Goal: Information Seeking & Learning: Learn about a topic

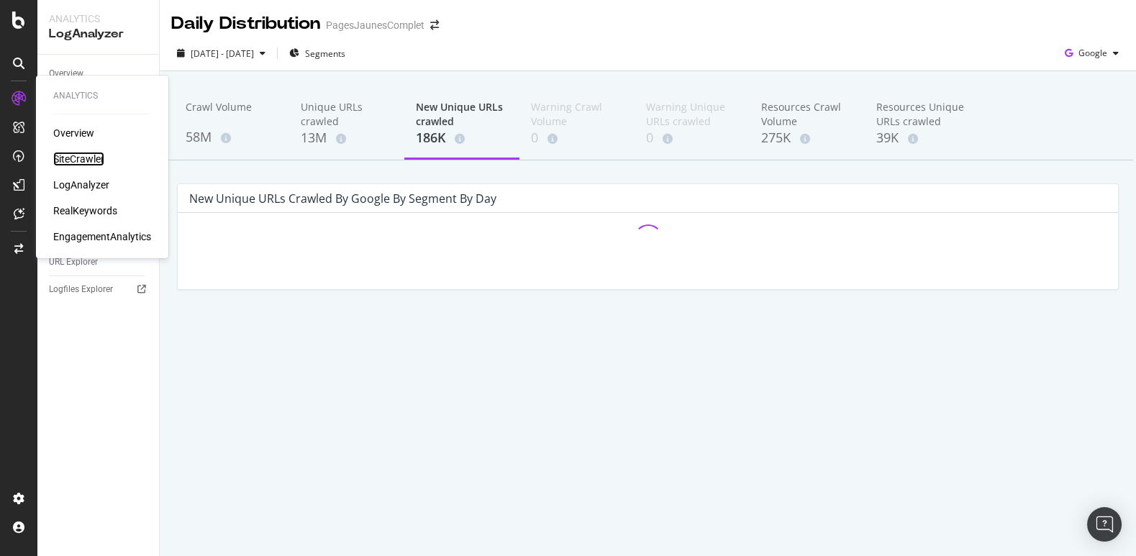
click at [55, 156] on div "SiteCrawler" at bounding box center [78, 159] width 51 height 14
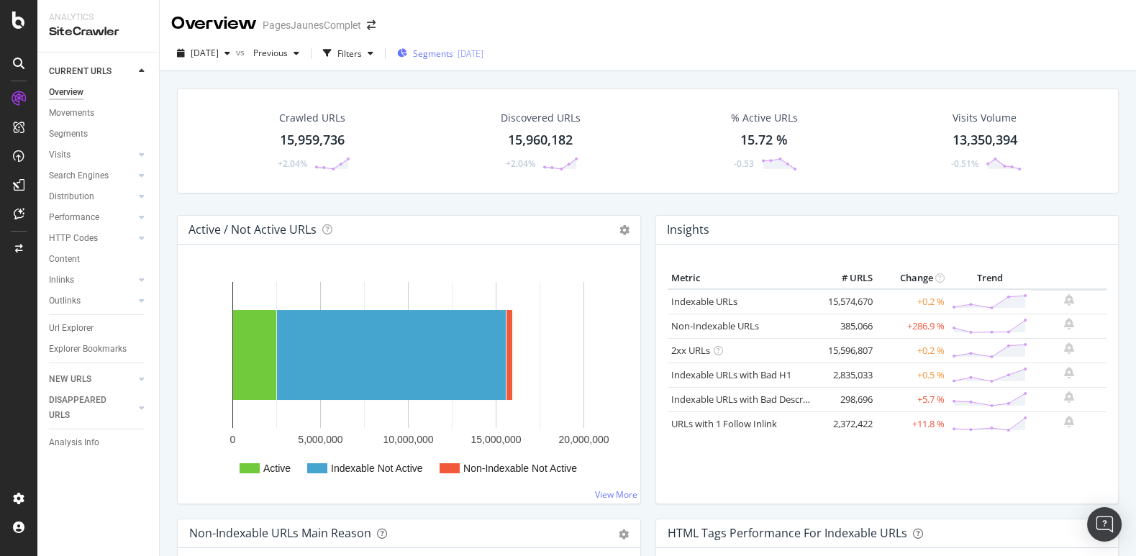
click at [453, 58] on span "Segments" at bounding box center [433, 53] width 40 height 12
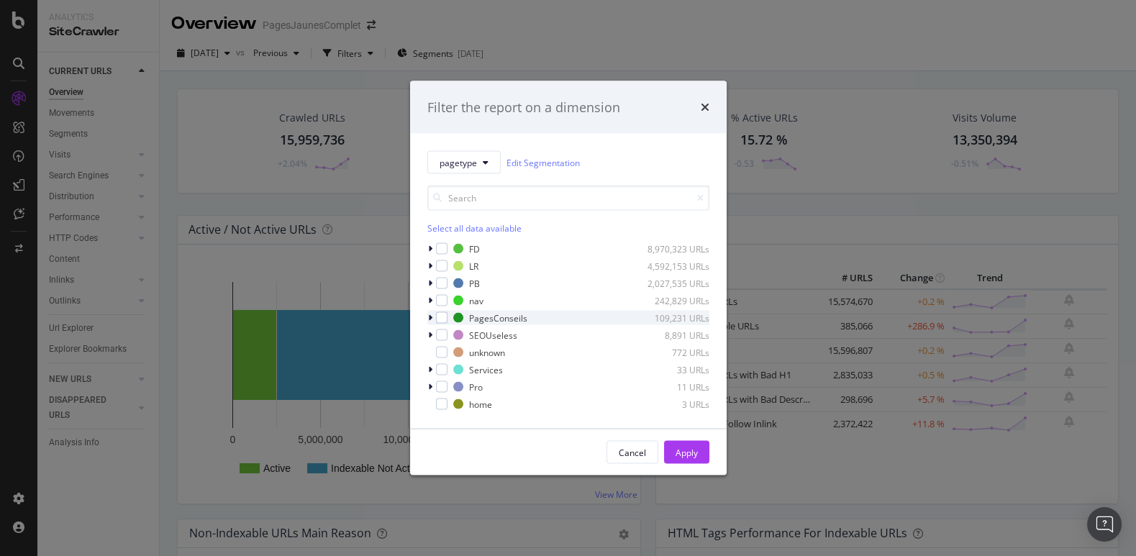
click at [430, 316] on icon "modal" at bounding box center [430, 318] width 4 height 9
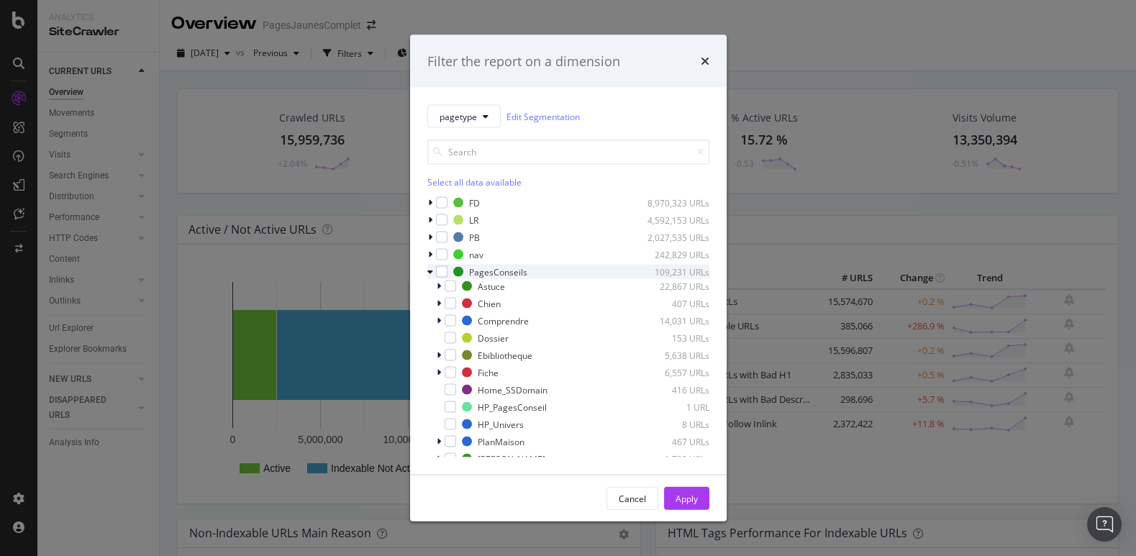
click at [430, 273] on icon "modal" at bounding box center [430, 272] width 6 height 9
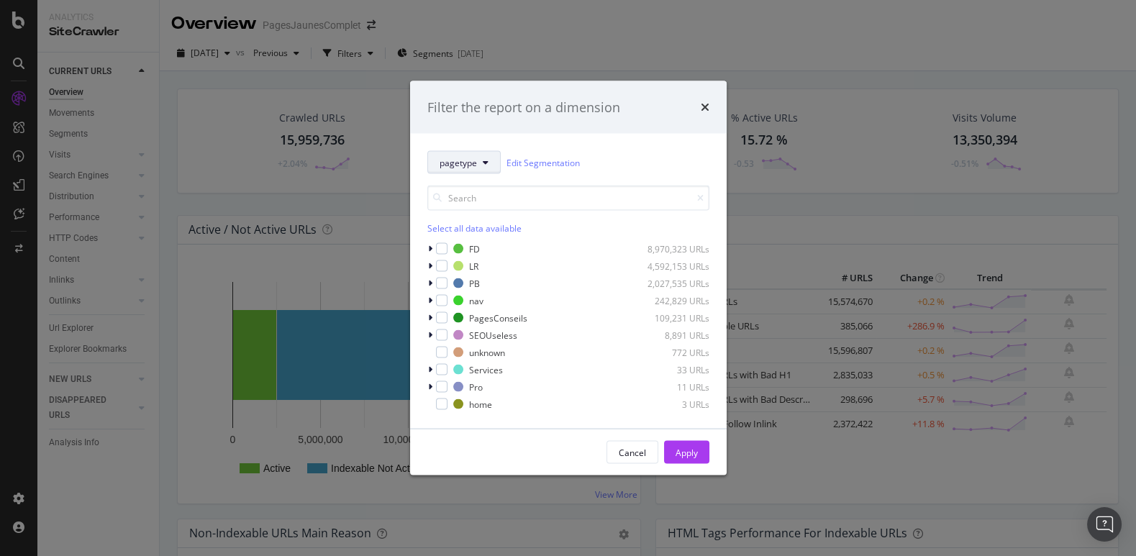
click at [483, 164] on icon "modal" at bounding box center [486, 162] width 6 height 9
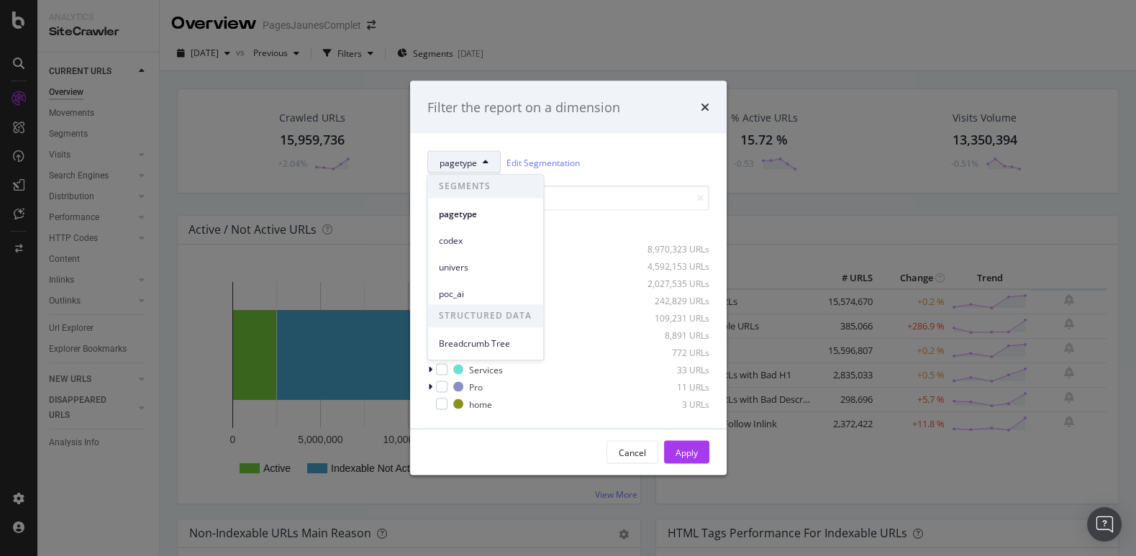
click at [483, 163] on icon "modal" at bounding box center [486, 162] width 6 height 9
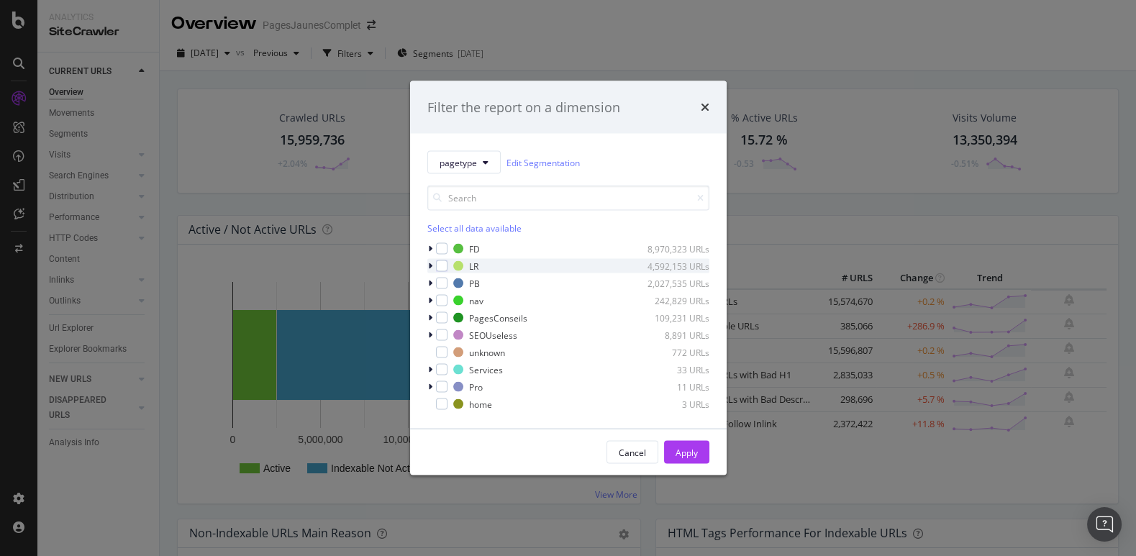
click at [430, 263] on icon "modal" at bounding box center [430, 266] width 4 height 9
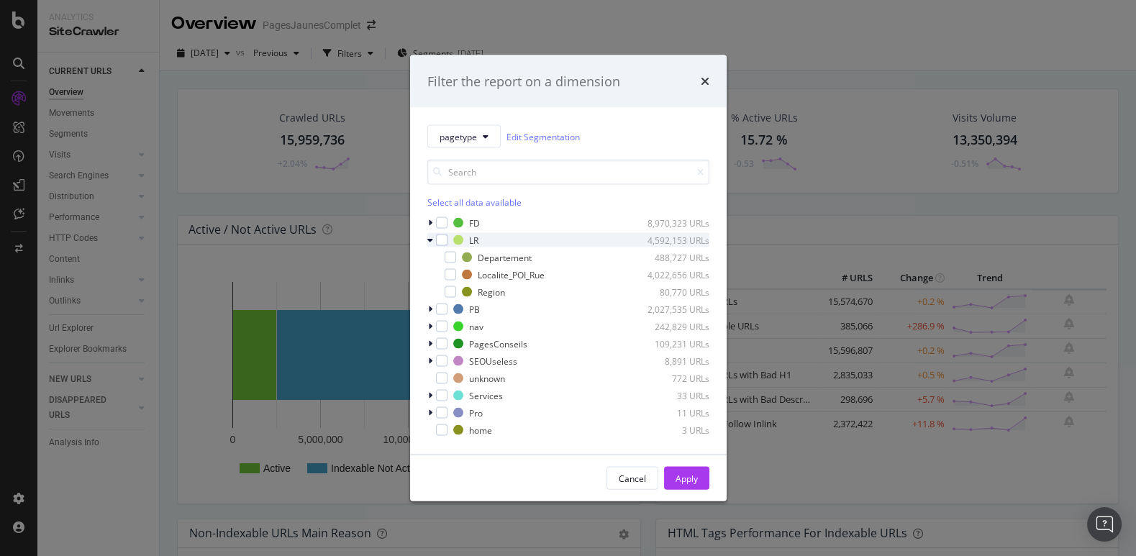
click at [430, 240] on icon "modal" at bounding box center [430, 240] width 6 height 9
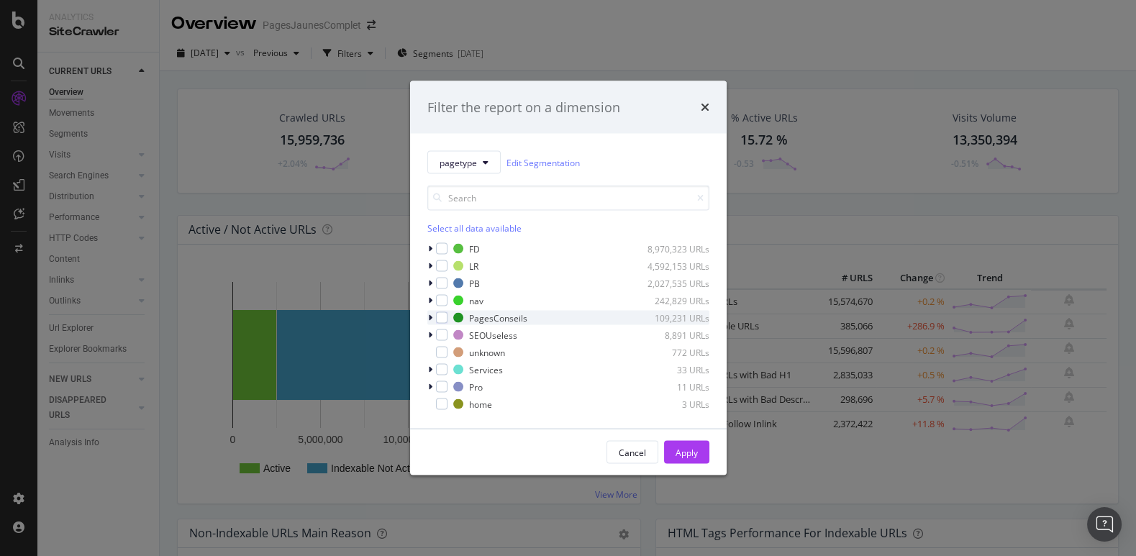
click at [432, 320] on div "modal" at bounding box center [431, 318] width 9 height 14
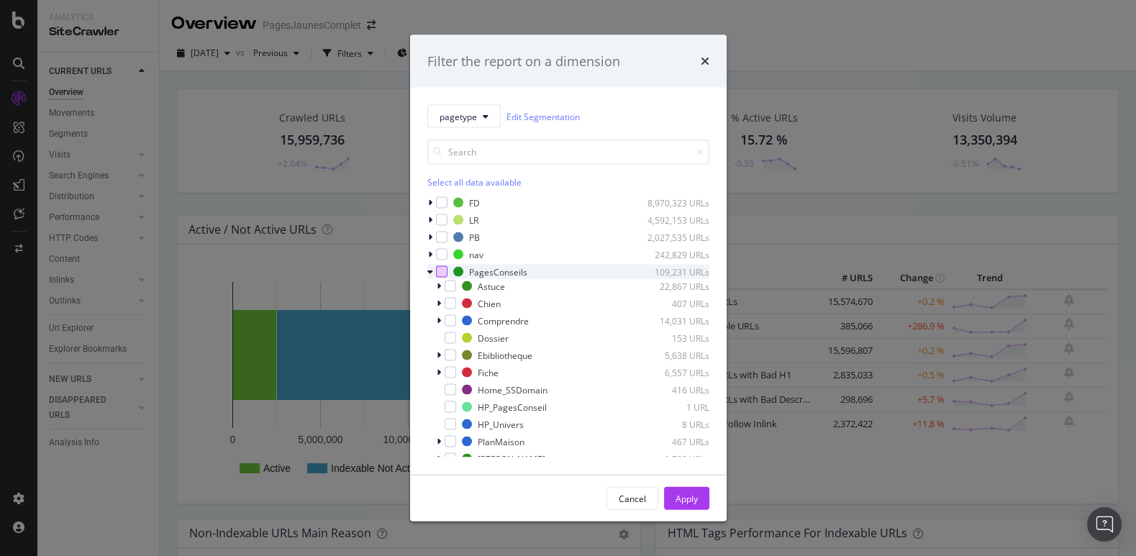
click at [443, 267] on div "modal" at bounding box center [442, 272] width 12 height 12
click at [679, 491] on div "Apply" at bounding box center [687, 499] width 22 height 22
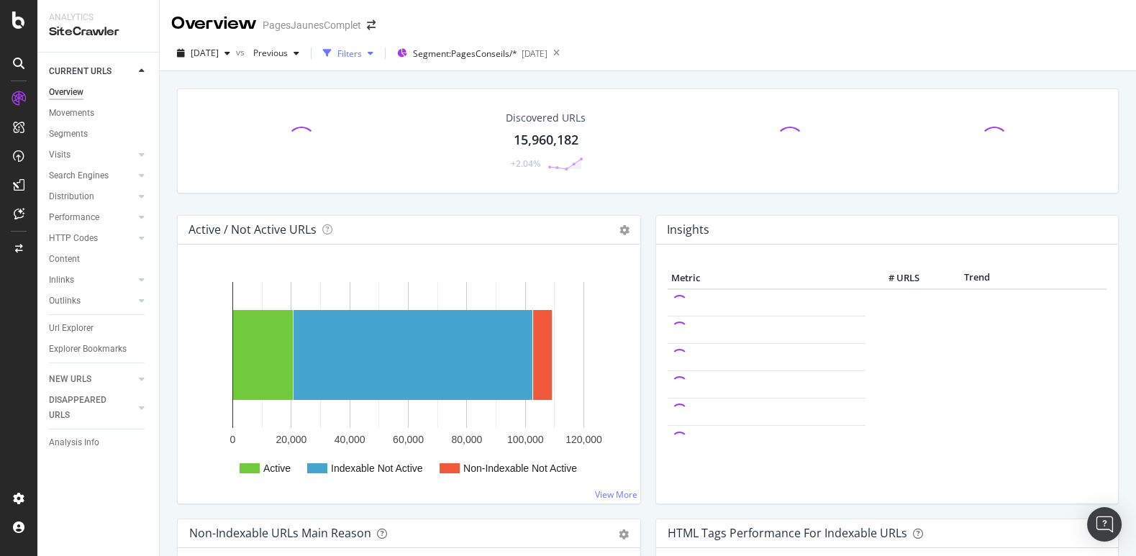
click at [362, 49] on div "Filters" at bounding box center [349, 53] width 24 height 12
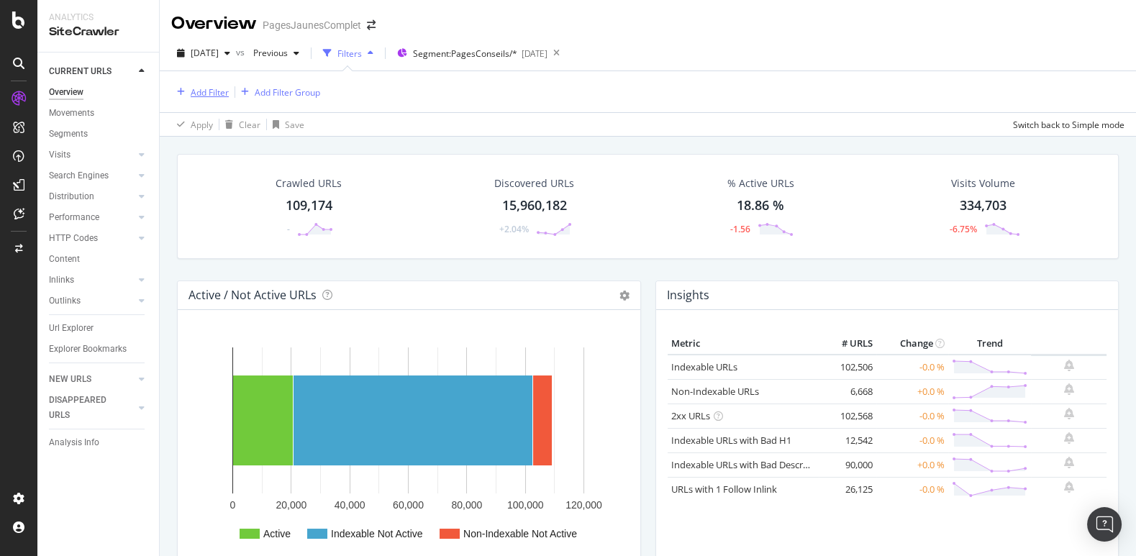
click at [209, 90] on div "Add Filter" at bounding box center [210, 92] width 38 height 12
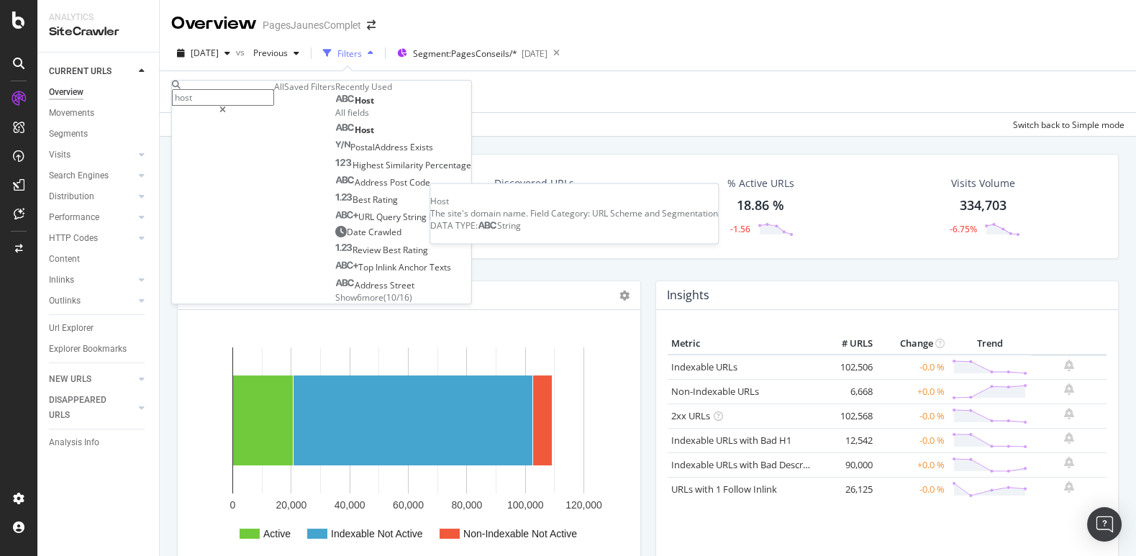
type input "host"
click at [355, 106] on span "Host" at bounding box center [364, 100] width 19 height 12
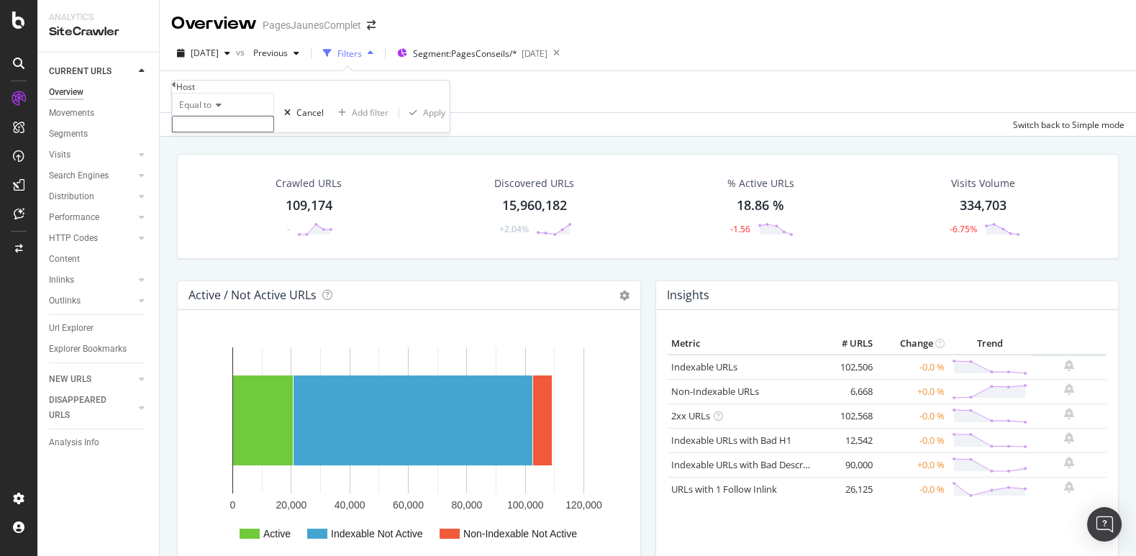
click at [245, 132] on input "text" at bounding box center [223, 124] width 102 height 17
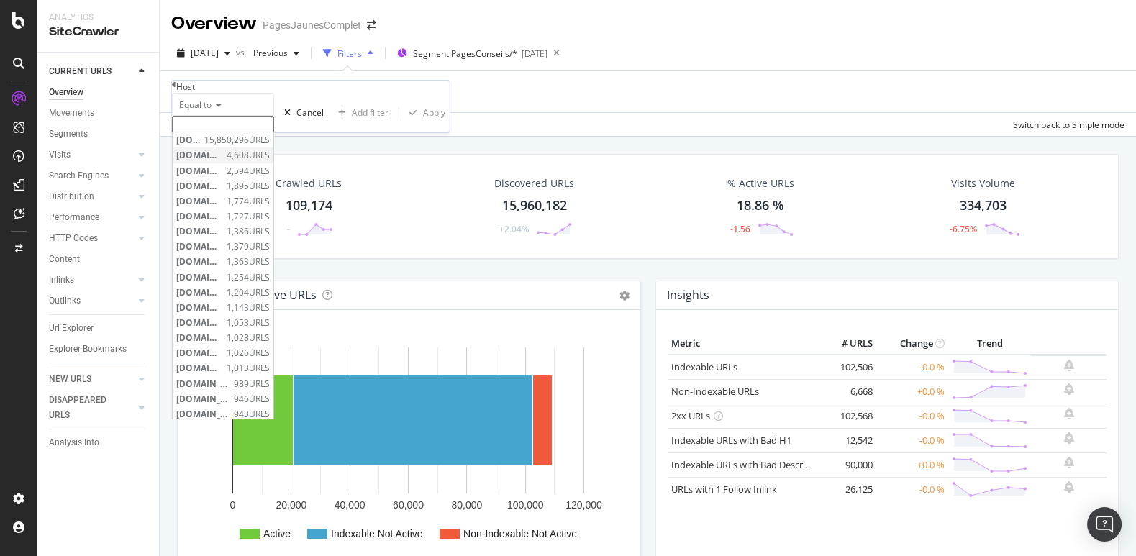
click at [223, 162] on span "[DOMAIN_NAME]" at bounding box center [199, 156] width 47 height 12
type input "[DOMAIN_NAME]"
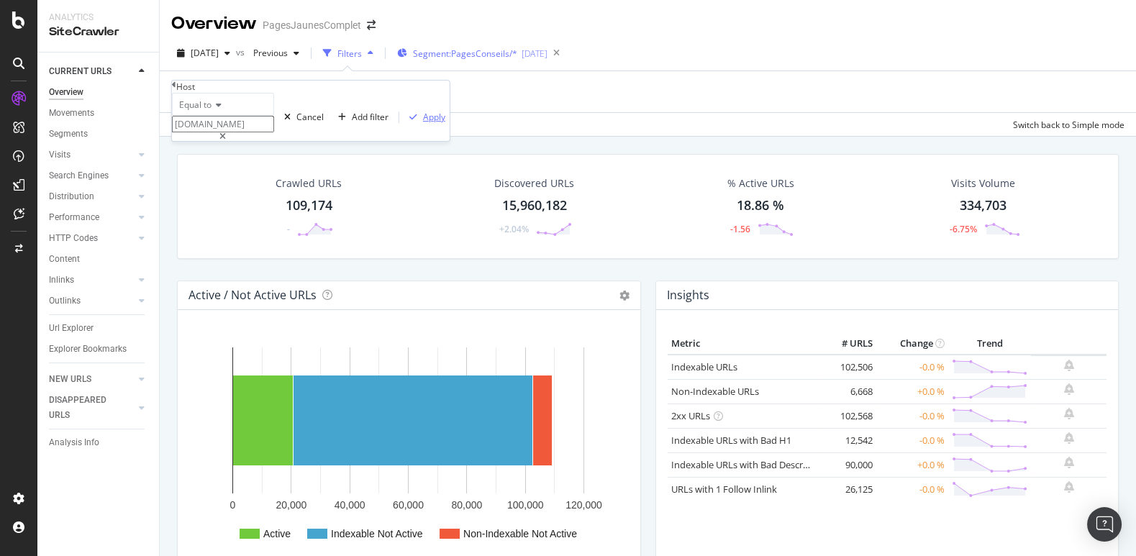
click at [423, 123] on div "Apply" at bounding box center [434, 117] width 22 height 12
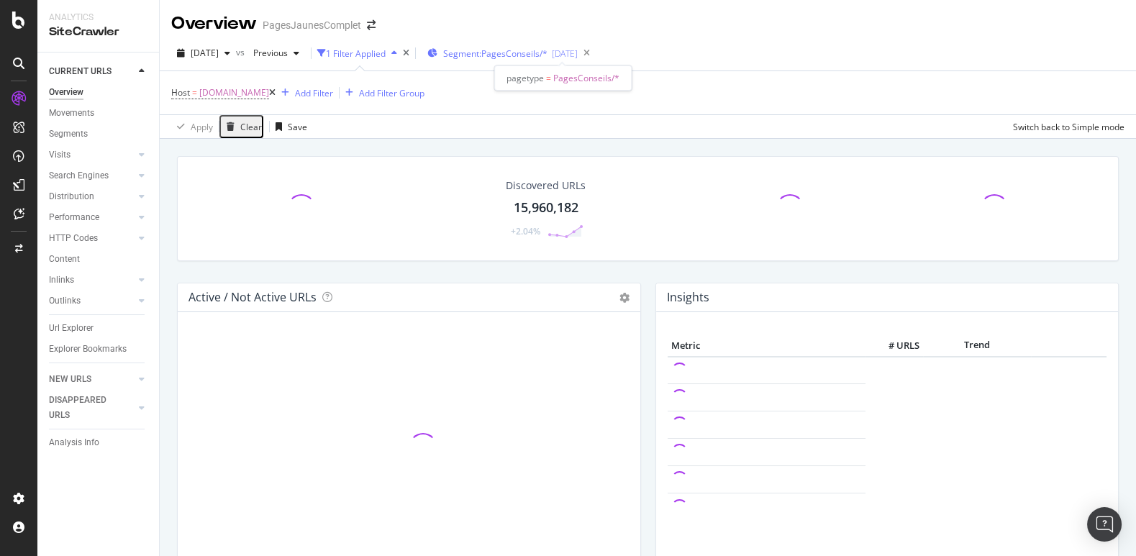
click at [546, 53] on span "Segment: PagesConseils/*" at bounding box center [495, 53] width 104 height 12
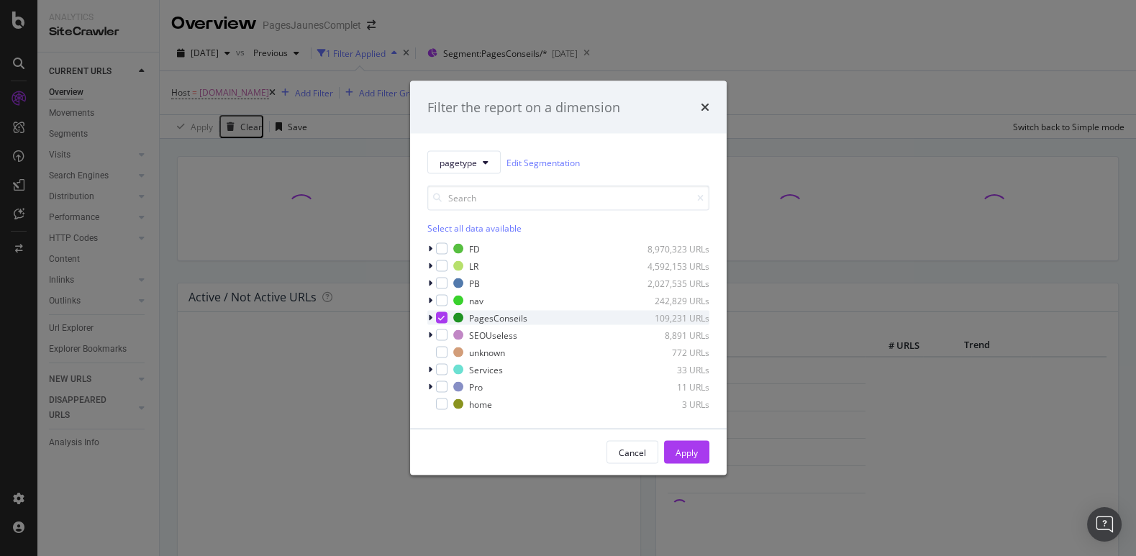
click at [432, 316] on icon "modal" at bounding box center [430, 318] width 4 height 9
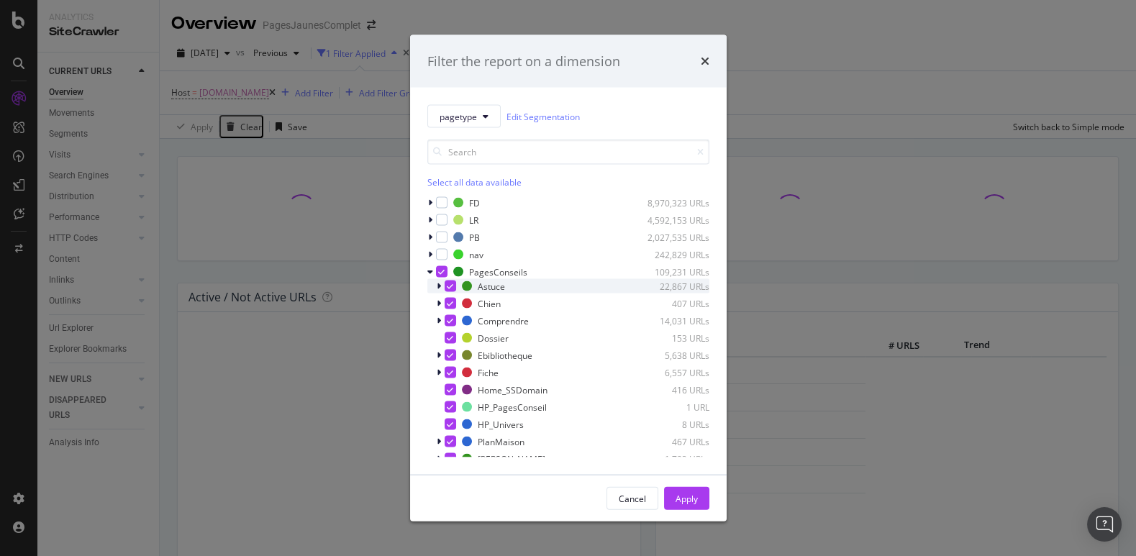
click at [439, 285] on icon "modal" at bounding box center [439, 286] width 4 height 9
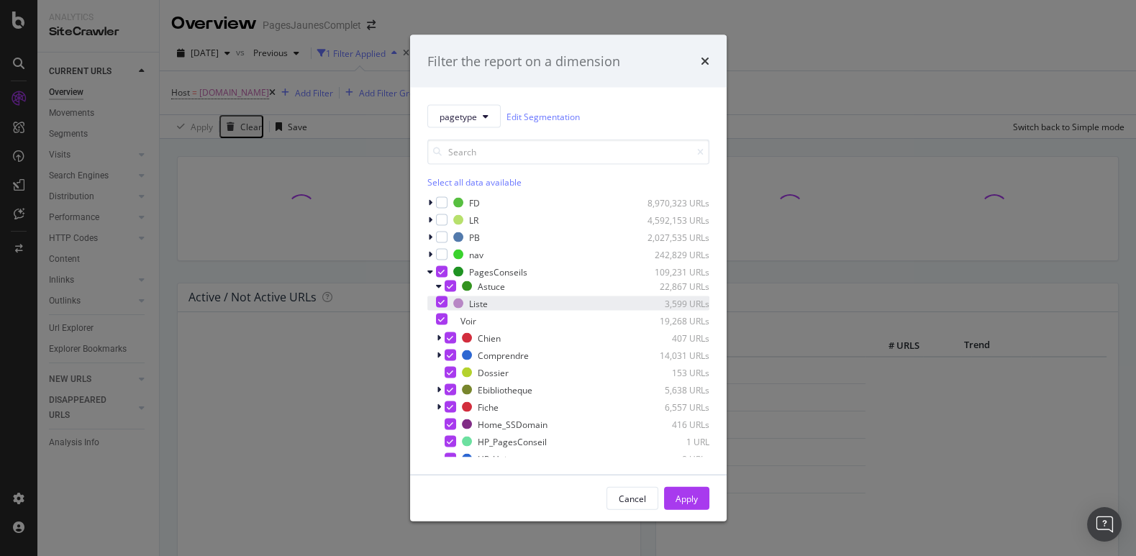
click at [445, 301] on icon "modal" at bounding box center [441, 302] width 6 height 7
click at [439, 338] on icon "modal" at bounding box center [439, 338] width 4 height 9
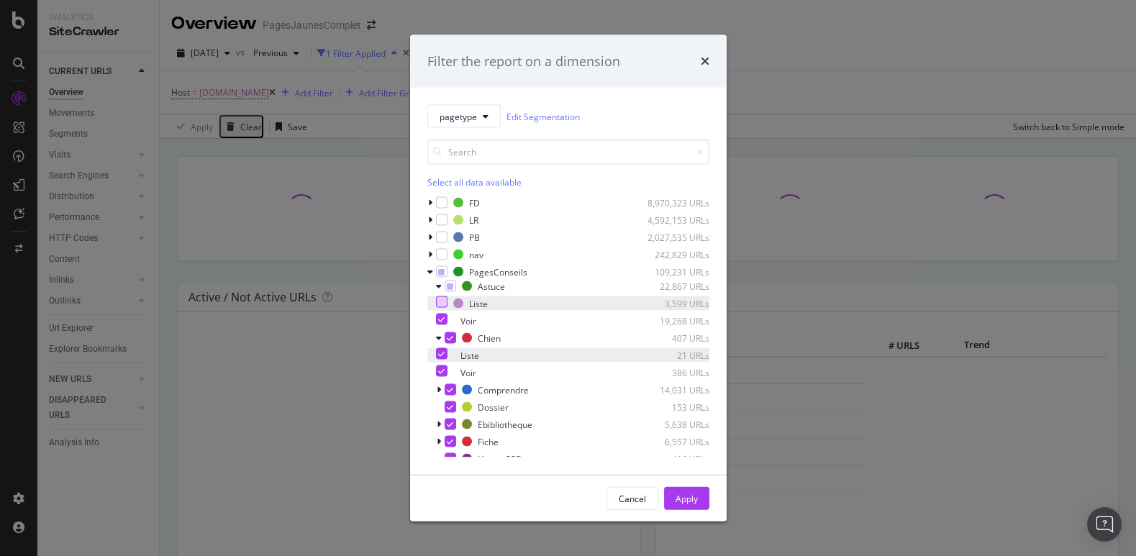
click at [445, 356] on icon "modal" at bounding box center [441, 353] width 6 height 7
click at [442, 391] on div "modal" at bounding box center [440, 390] width 9 height 14
click at [445, 407] on icon "modal" at bounding box center [441, 405] width 6 height 7
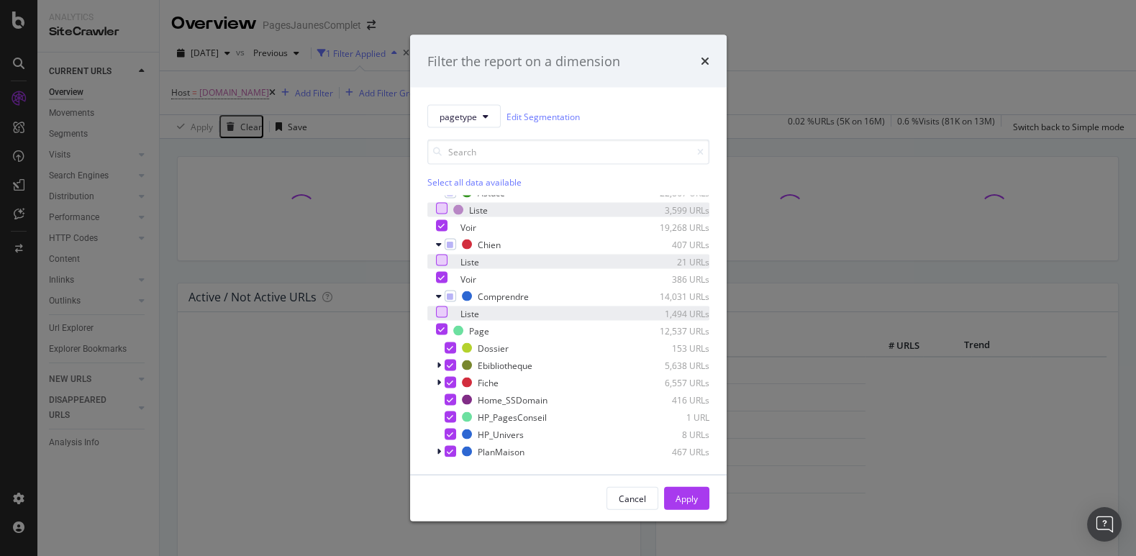
scroll to position [106, 0]
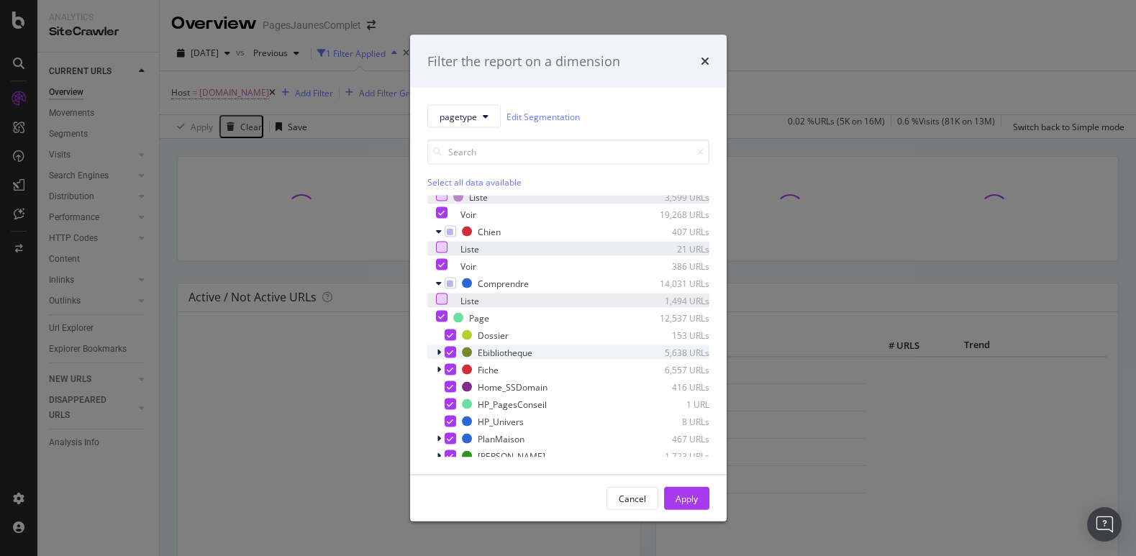
click at [441, 349] on div "modal" at bounding box center [440, 352] width 9 height 14
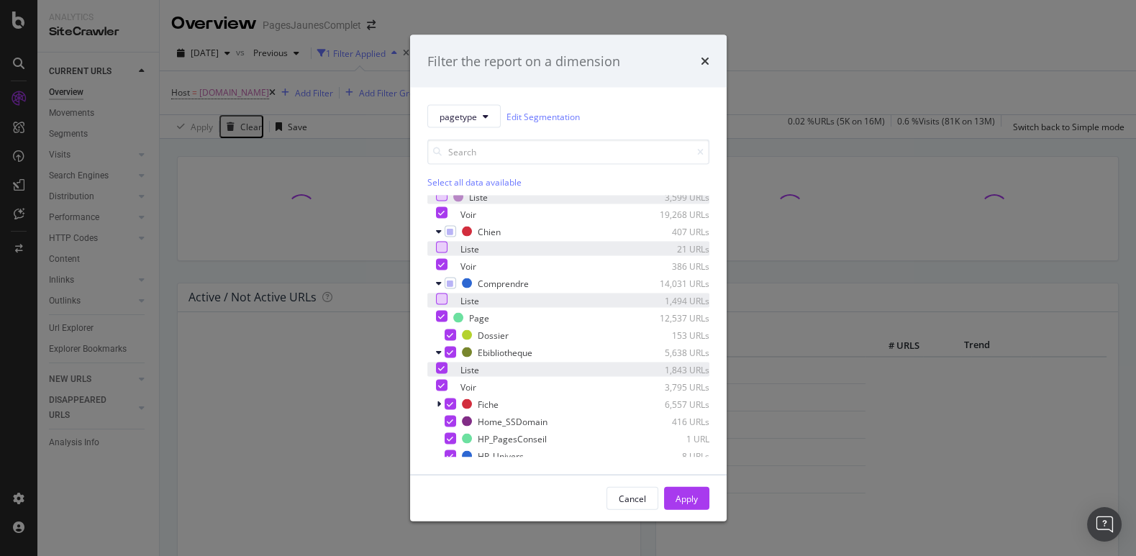
click at [445, 371] on icon "modal" at bounding box center [441, 368] width 6 height 7
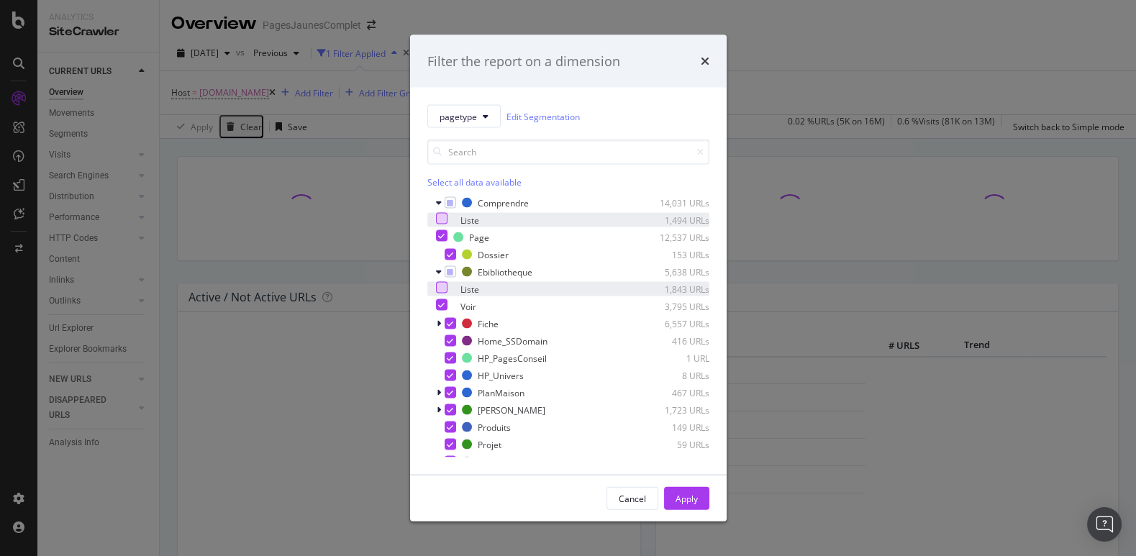
scroll to position [198, 0]
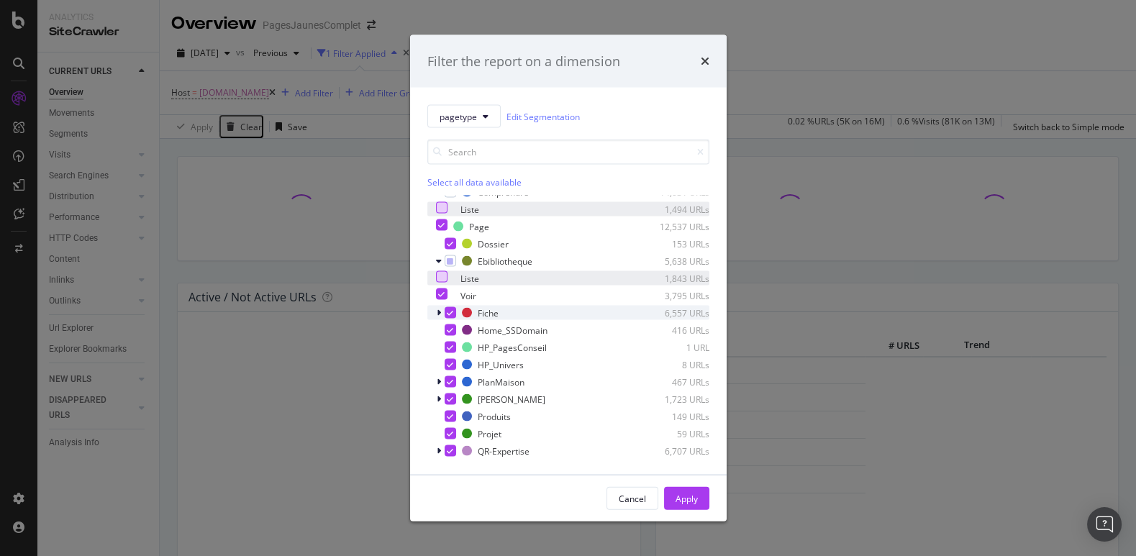
click at [440, 312] on icon "modal" at bounding box center [439, 313] width 4 height 9
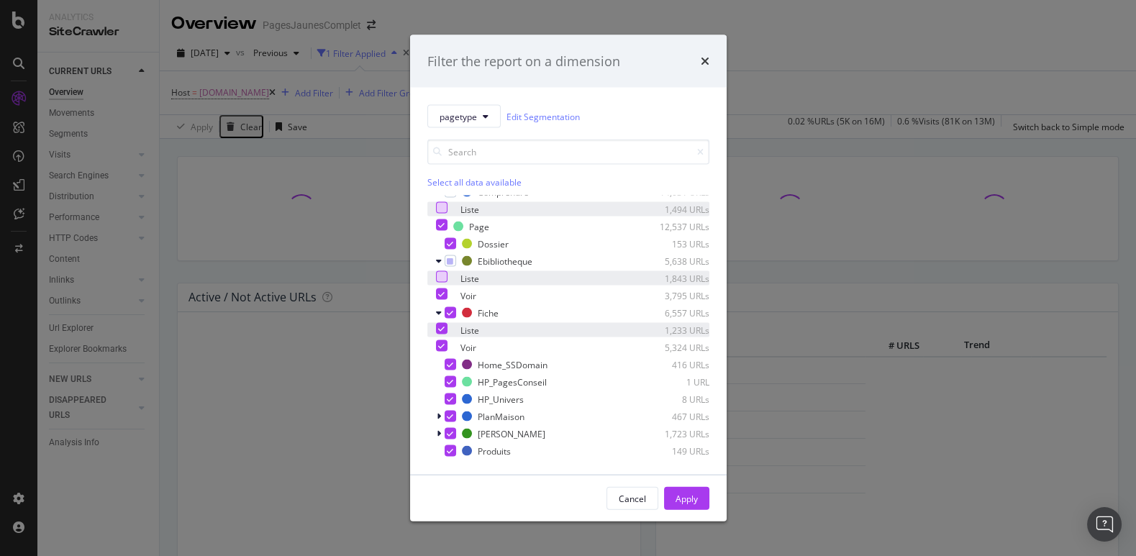
click at [445, 330] on icon "modal" at bounding box center [441, 328] width 6 height 7
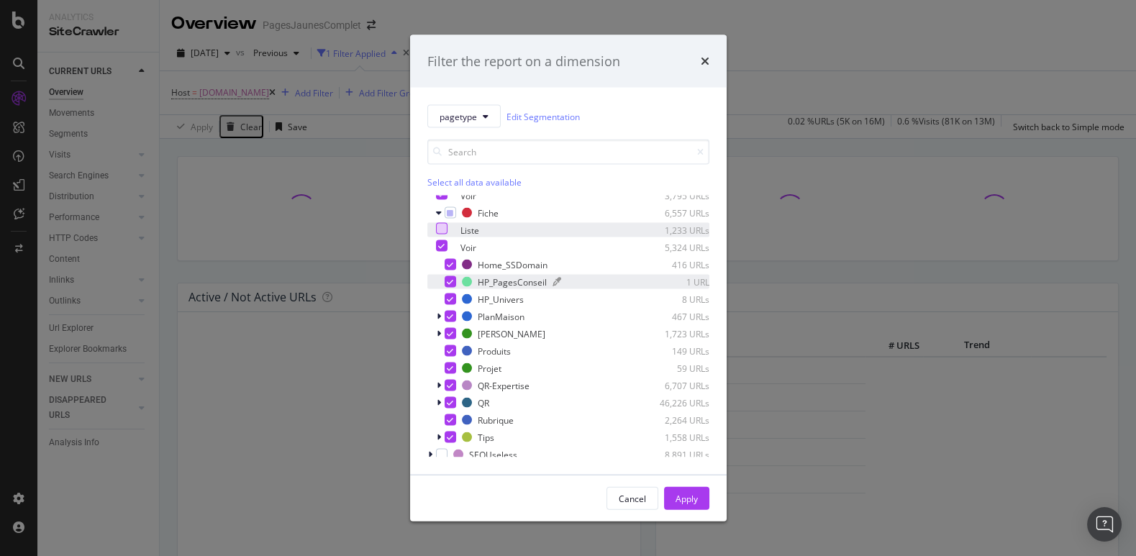
scroll to position [303, 0]
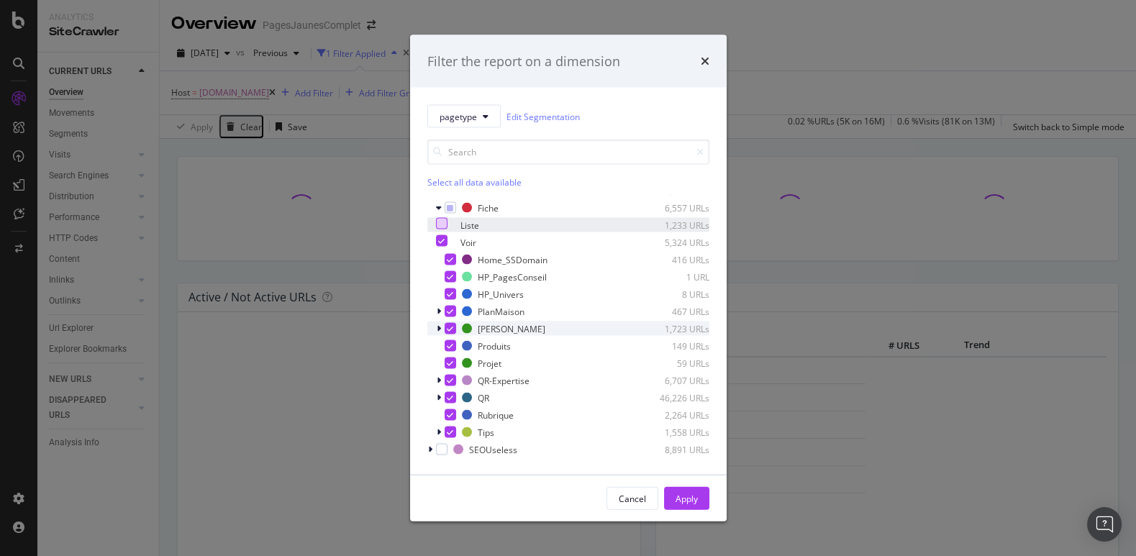
click at [440, 327] on div "modal" at bounding box center [440, 329] width 9 height 14
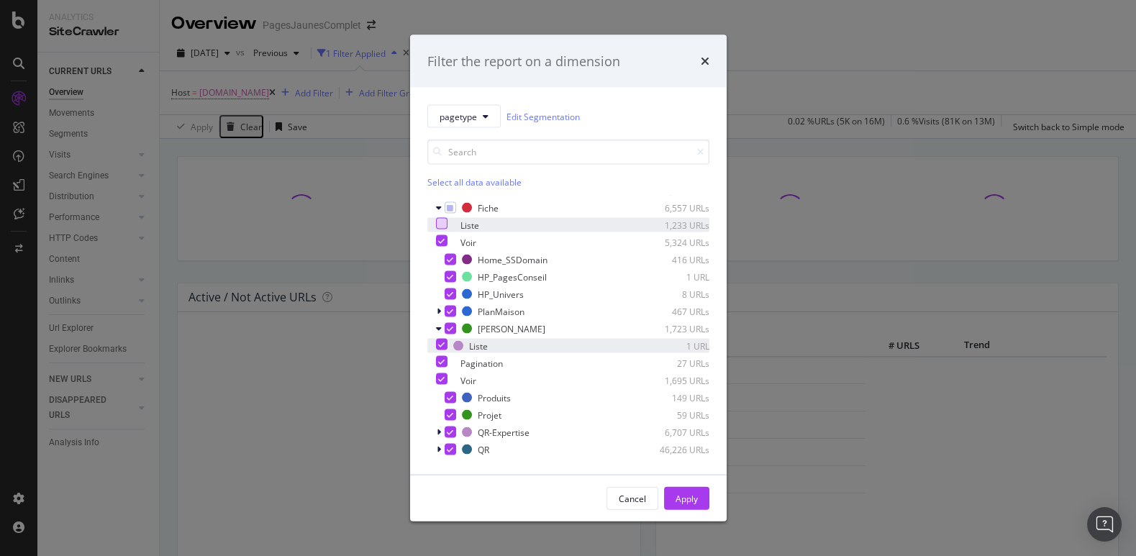
click at [448, 344] on div "modal" at bounding box center [442, 345] width 12 height 12
click at [448, 361] on div "modal" at bounding box center [442, 362] width 12 height 12
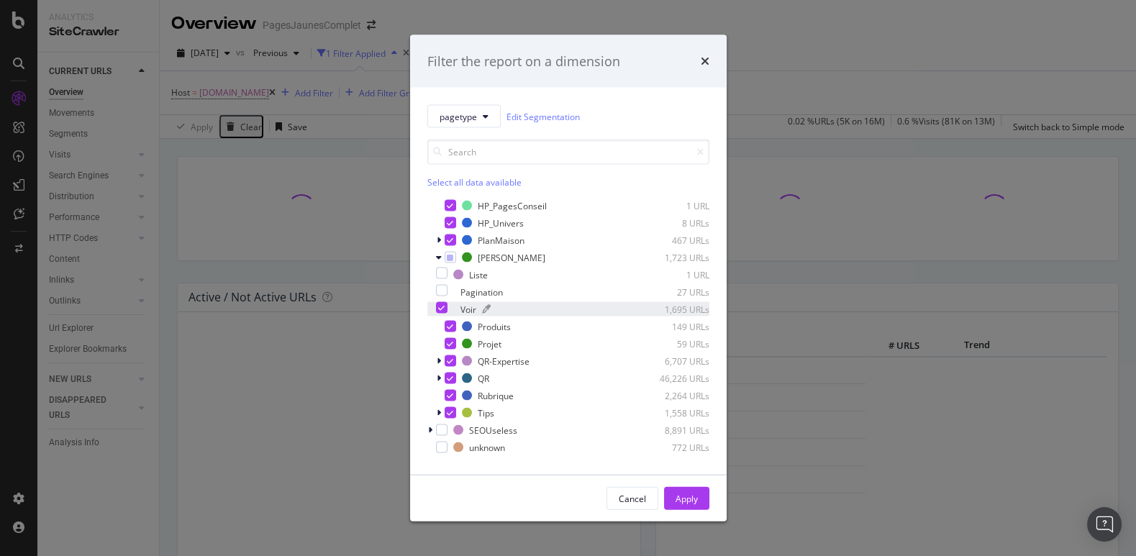
scroll to position [375, 0]
click at [440, 358] on icon "modal" at bounding box center [439, 360] width 4 height 9
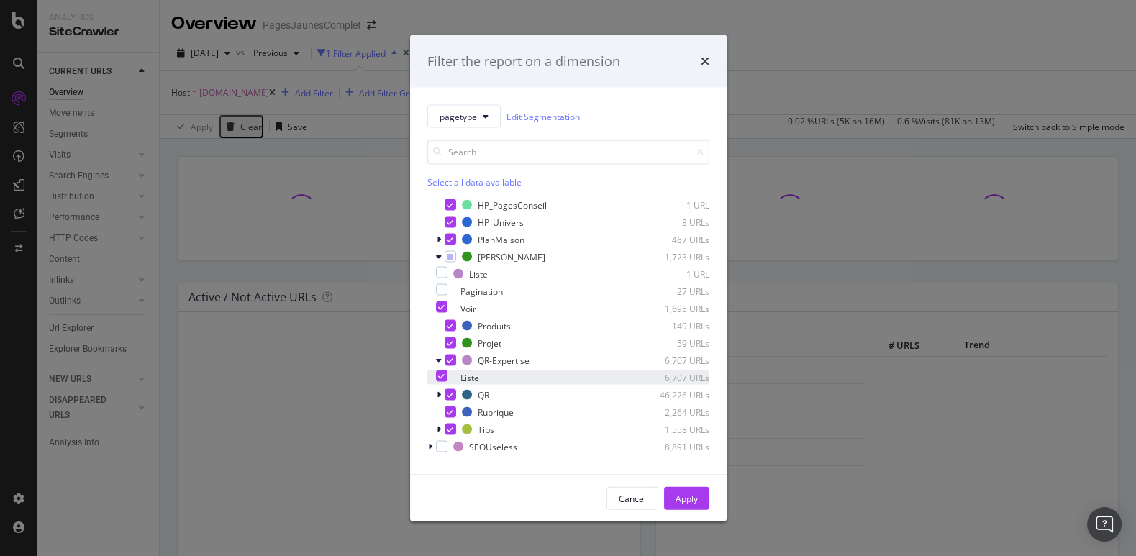
click at [445, 378] on icon "modal" at bounding box center [441, 376] width 6 height 7
click at [440, 392] on icon "modal" at bounding box center [439, 395] width 4 height 9
click at [448, 415] on div "modal" at bounding box center [442, 411] width 12 height 12
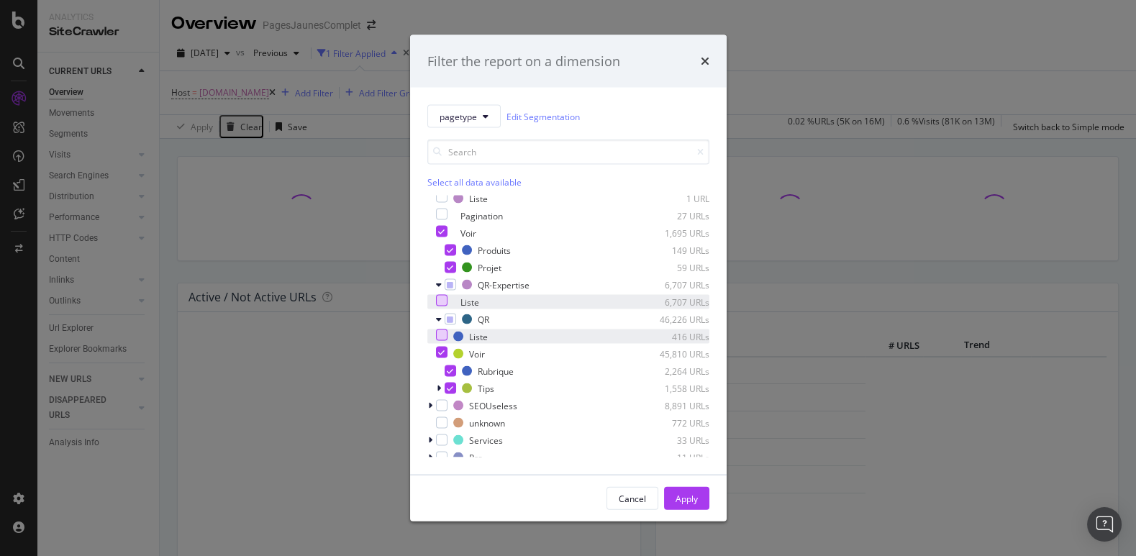
scroll to position [475, 0]
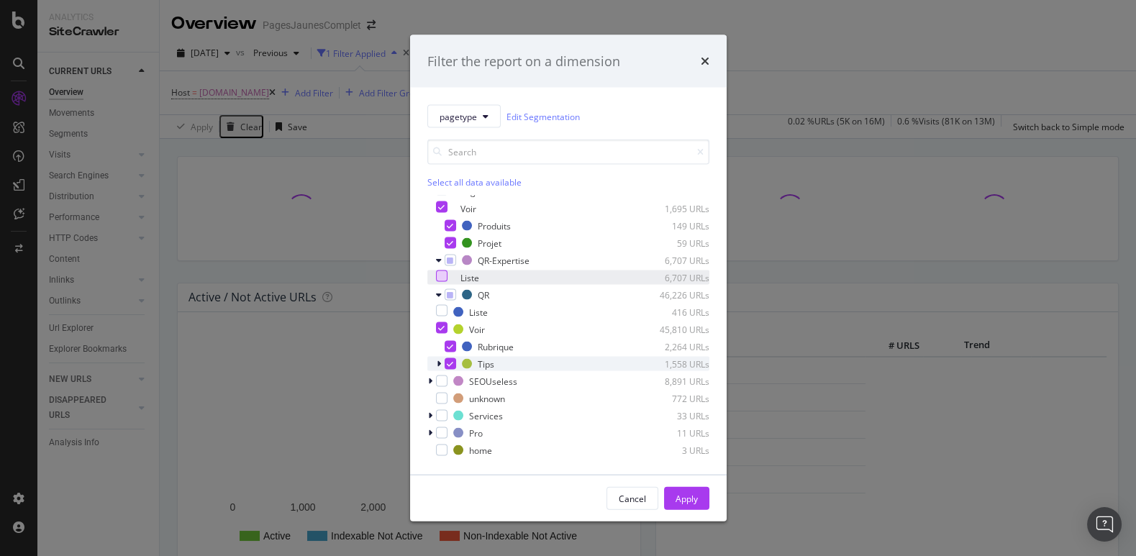
click at [442, 364] on div "modal" at bounding box center [440, 364] width 9 height 14
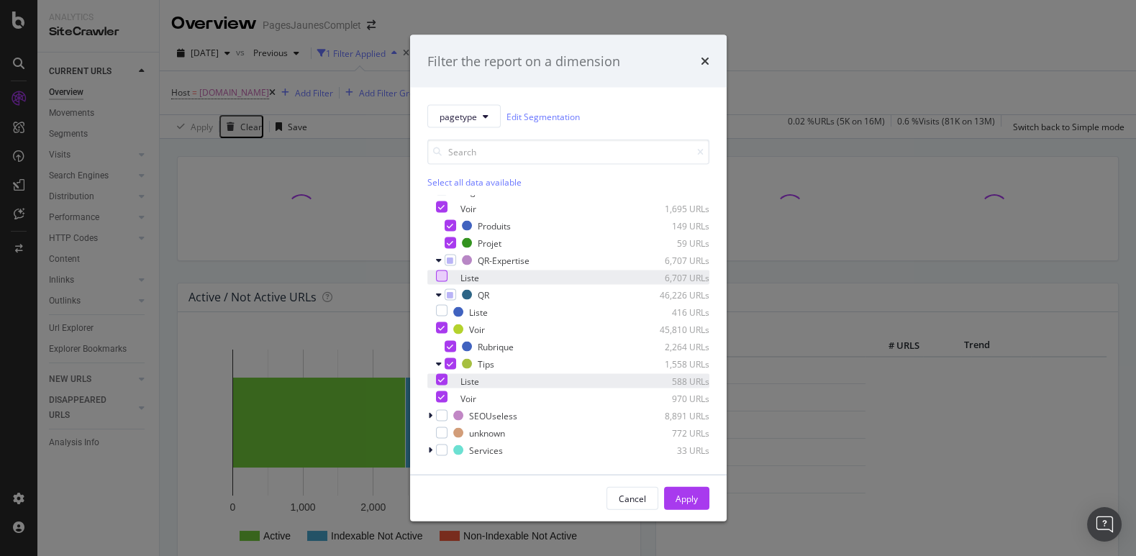
click at [445, 379] on icon "modal" at bounding box center [441, 379] width 6 height 7
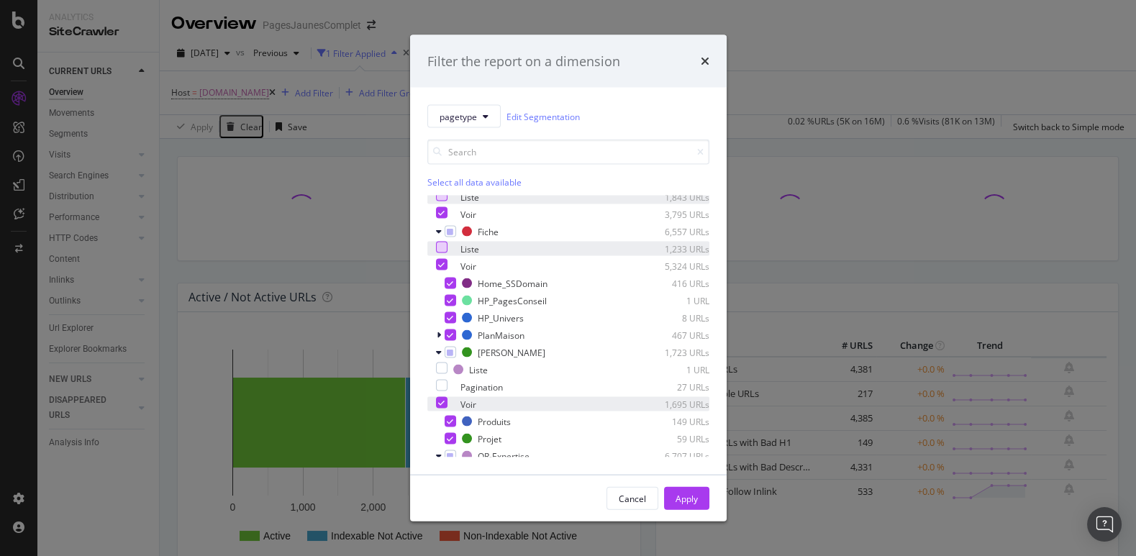
scroll to position [276, 0]
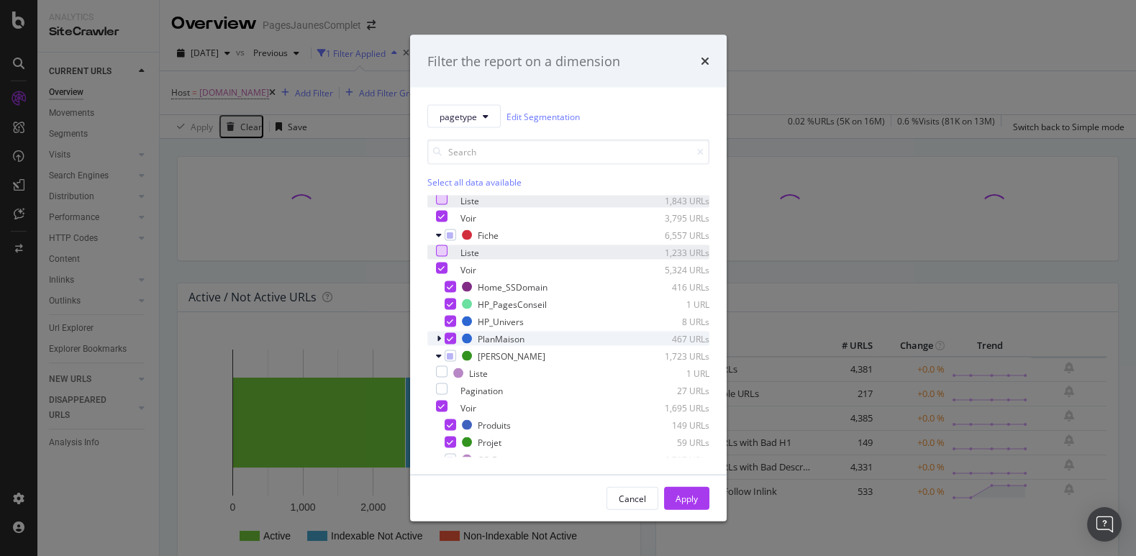
click at [439, 336] on icon "modal" at bounding box center [439, 339] width 4 height 9
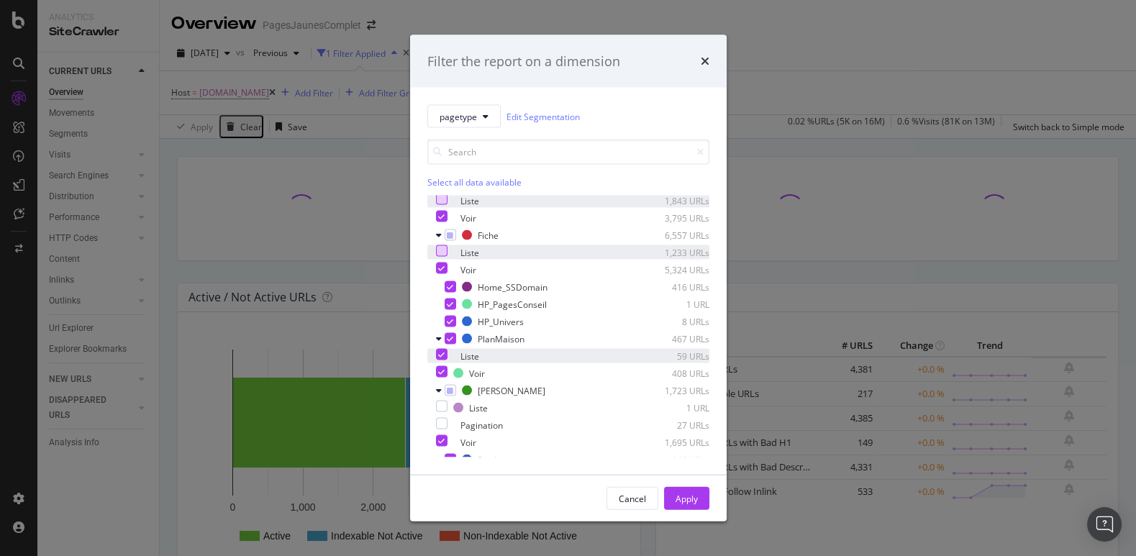
click at [445, 355] on icon "modal" at bounding box center [441, 354] width 6 height 7
click at [686, 495] on div "Apply" at bounding box center [687, 498] width 22 height 12
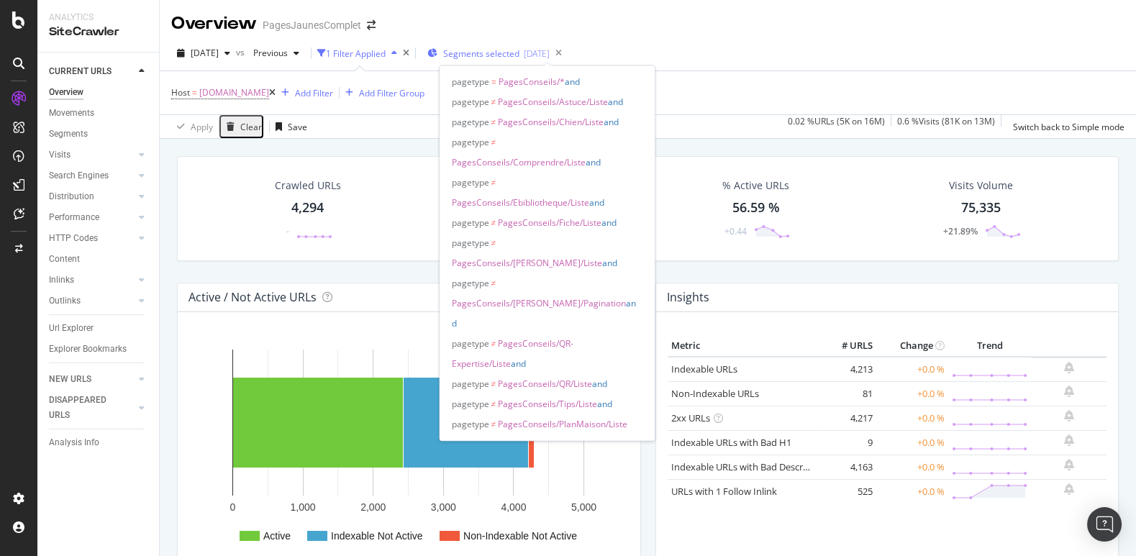
click at [519, 53] on span "Segments selected" at bounding box center [481, 53] width 76 height 12
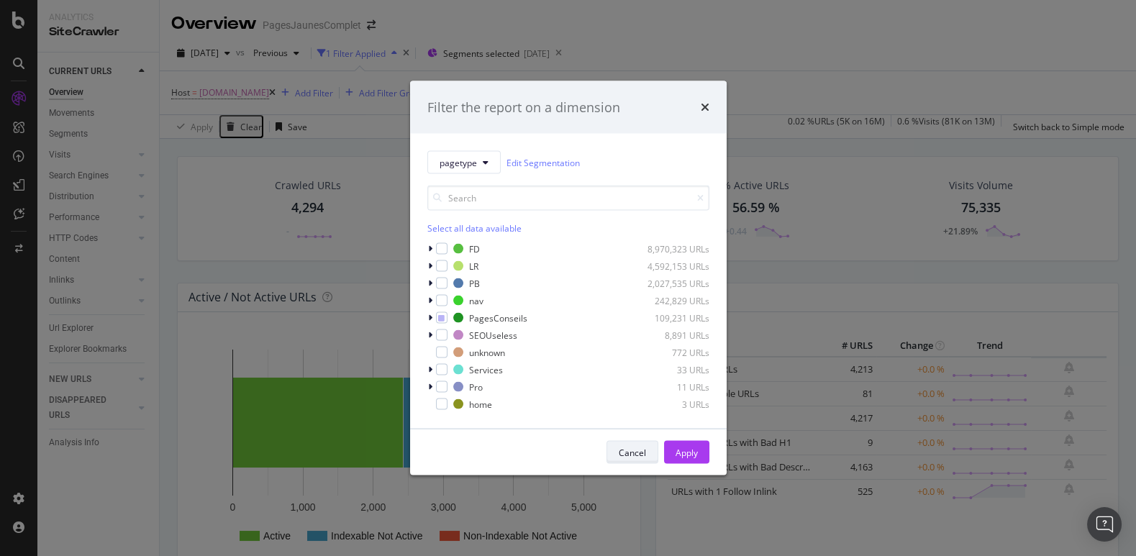
click at [630, 453] on div "Cancel" at bounding box center [632, 452] width 27 height 12
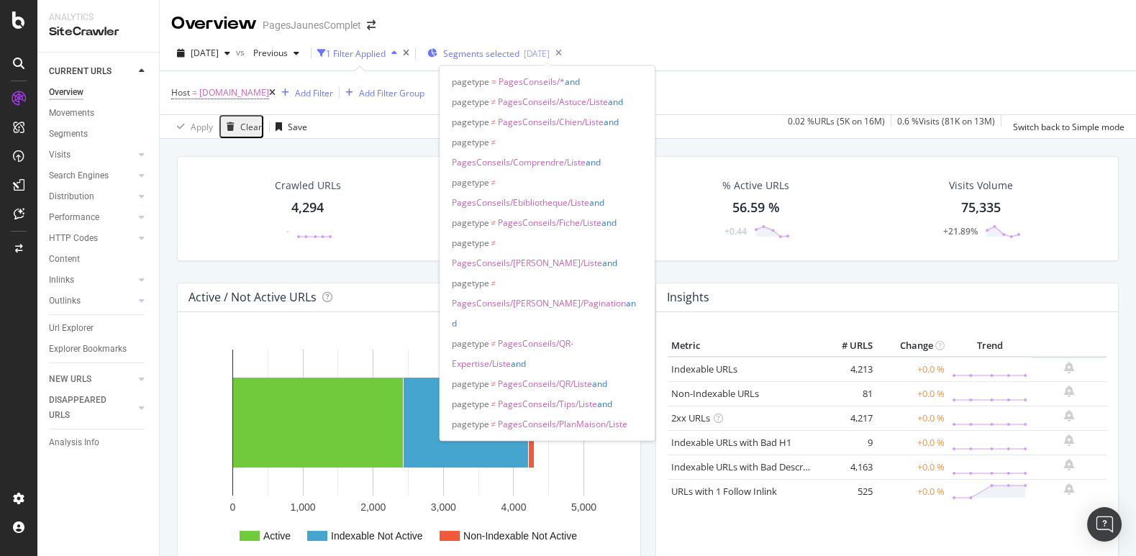
click at [519, 50] on span "Segments selected" at bounding box center [481, 53] width 76 height 12
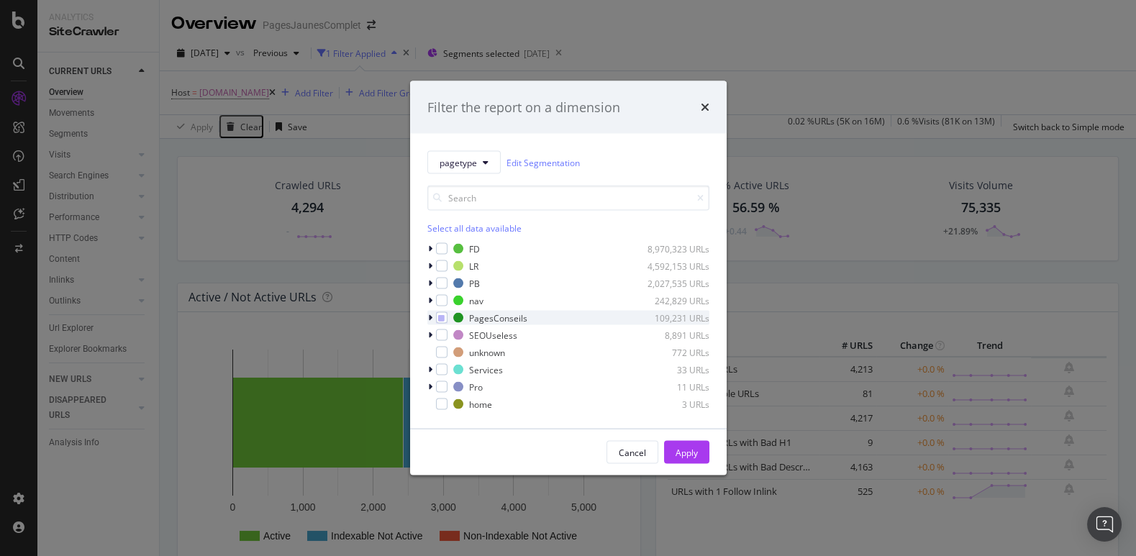
click at [430, 319] on icon "modal" at bounding box center [430, 318] width 4 height 9
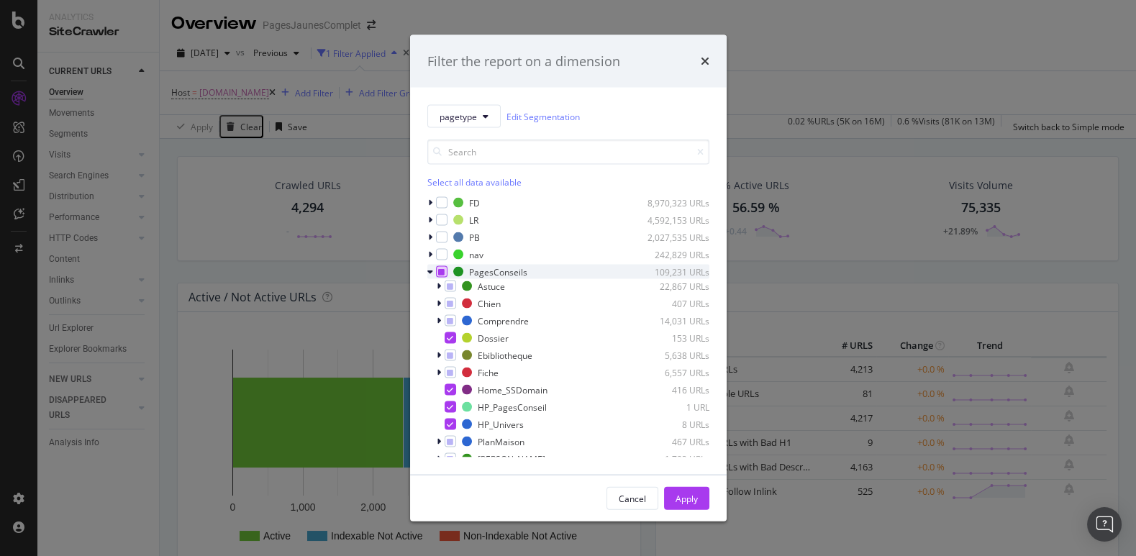
click at [439, 272] on icon "modal" at bounding box center [441, 271] width 6 height 7
click at [443, 272] on icon "modal" at bounding box center [441, 271] width 6 height 7
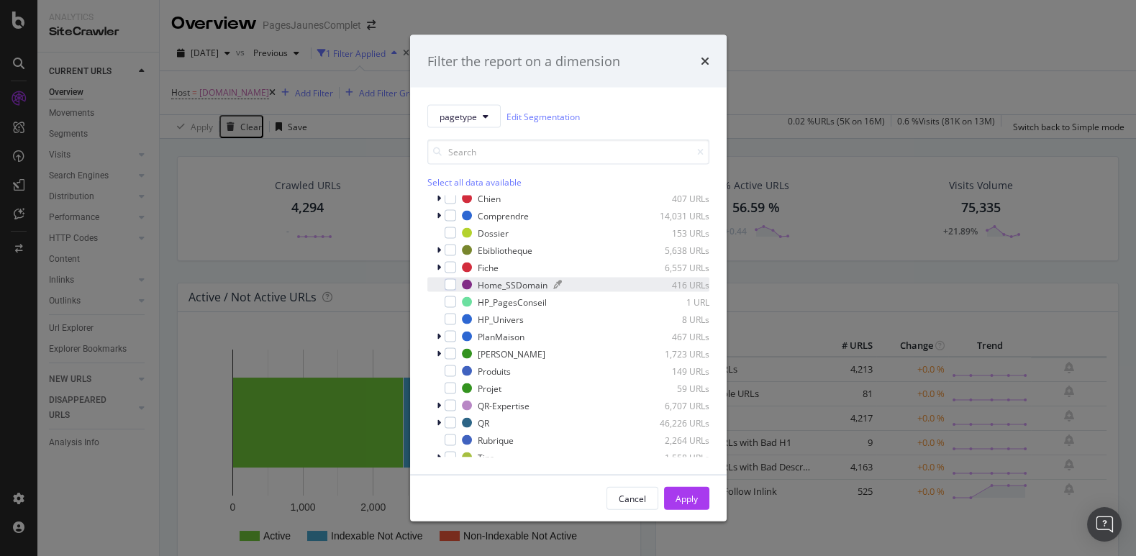
scroll to position [101, 0]
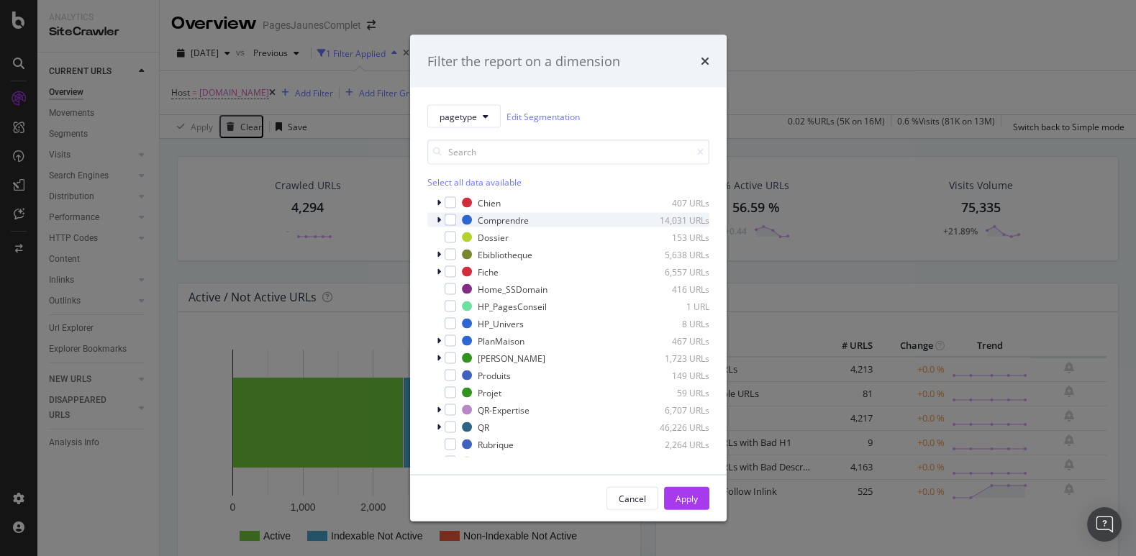
click at [442, 222] on div "modal" at bounding box center [440, 220] width 9 height 14
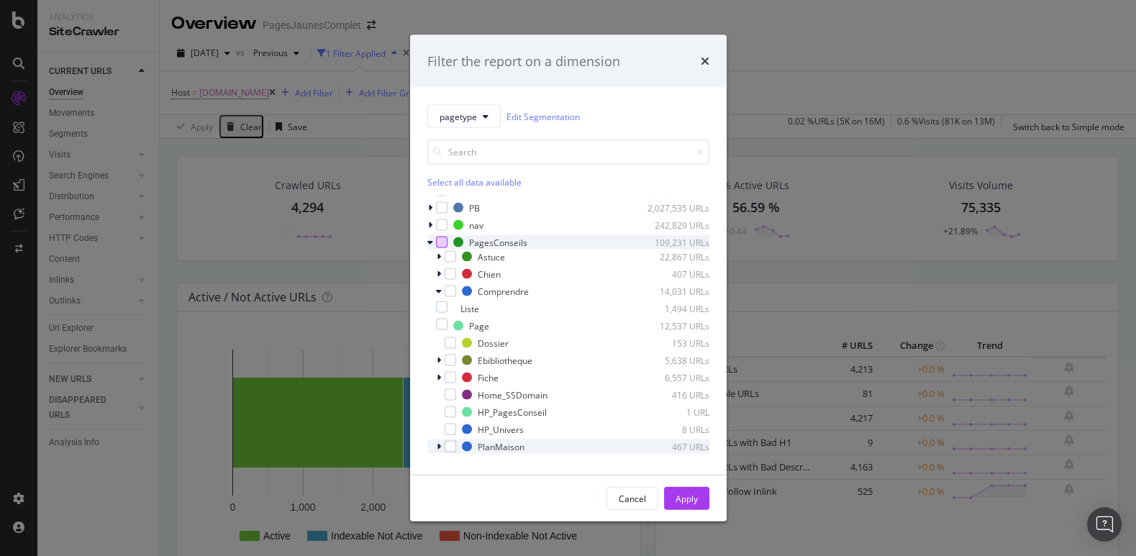
scroll to position [27, 0]
click at [437, 258] on icon "modal" at bounding box center [439, 259] width 4 height 9
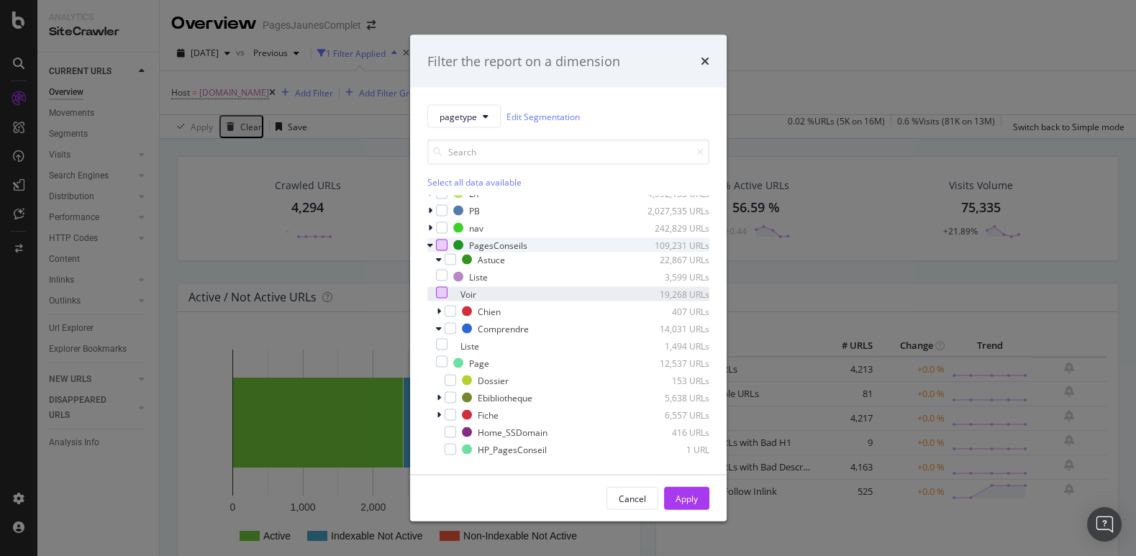
click at [448, 294] on div "modal" at bounding box center [442, 293] width 12 height 12
click at [679, 492] on div "Apply" at bounding box center [687, 498] width 22 height 12
